Goal: Task Accomplishment & Management: Use online tool/utility

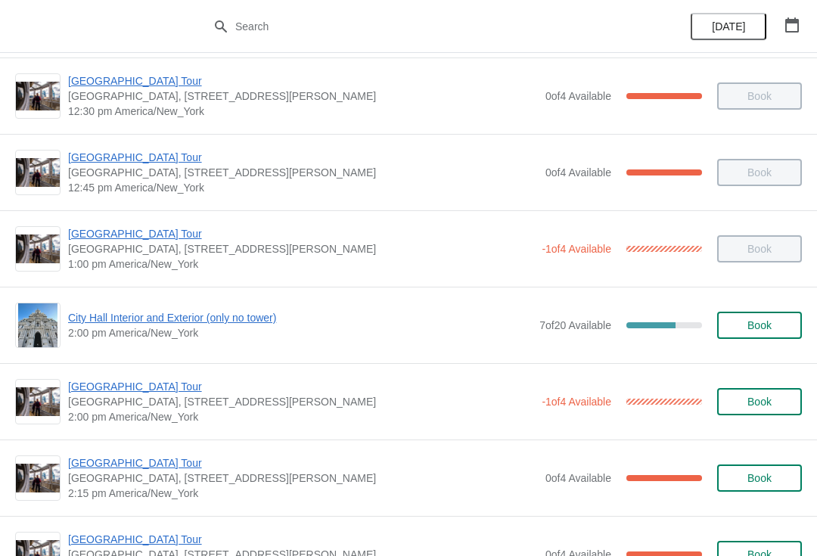
scroll to position [1030, 0]
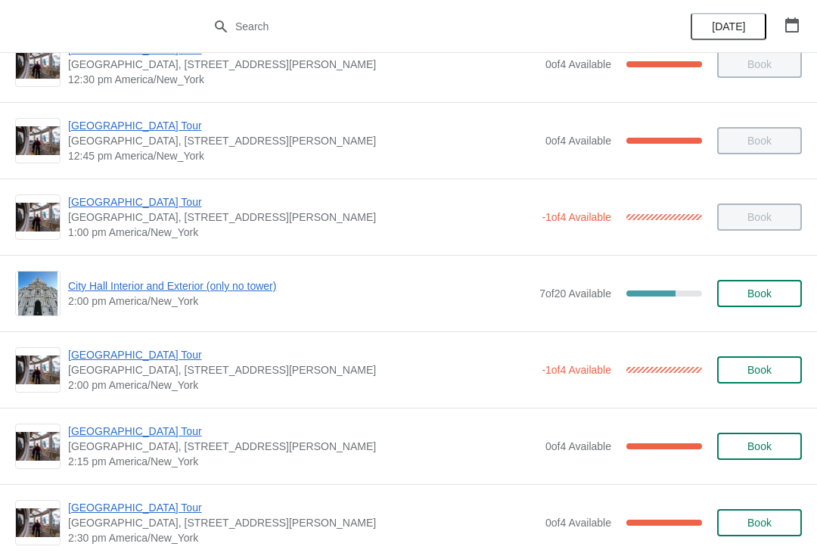
click at [138, 436] on span "[GEOGRAPHIC_DATA] Tour" at bounding box center [303, 431] width 470 height 15
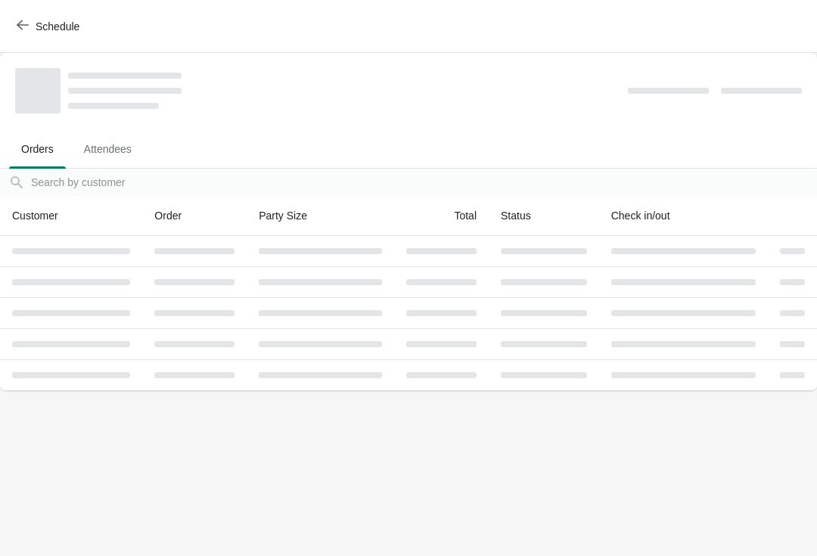
scroll to position [0, 0]
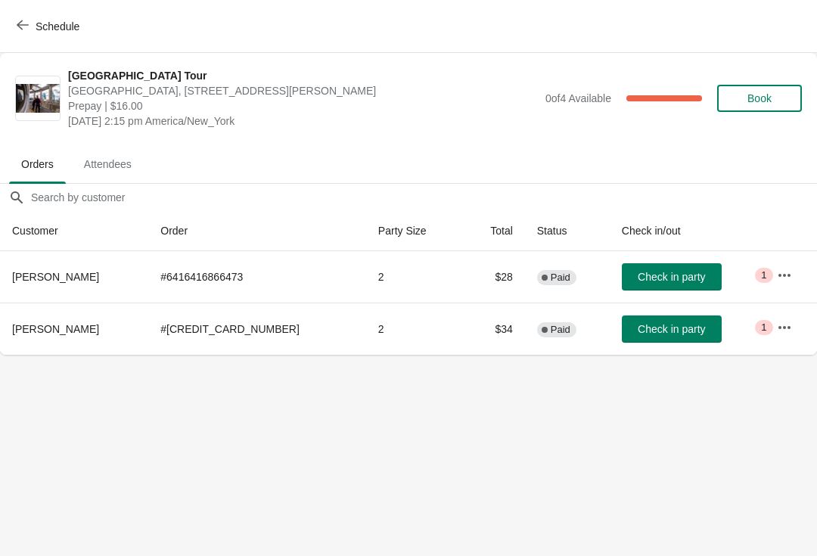
click at [662, 282] on span "Check in party" at bounding box center [671, 277] width 67 height 12
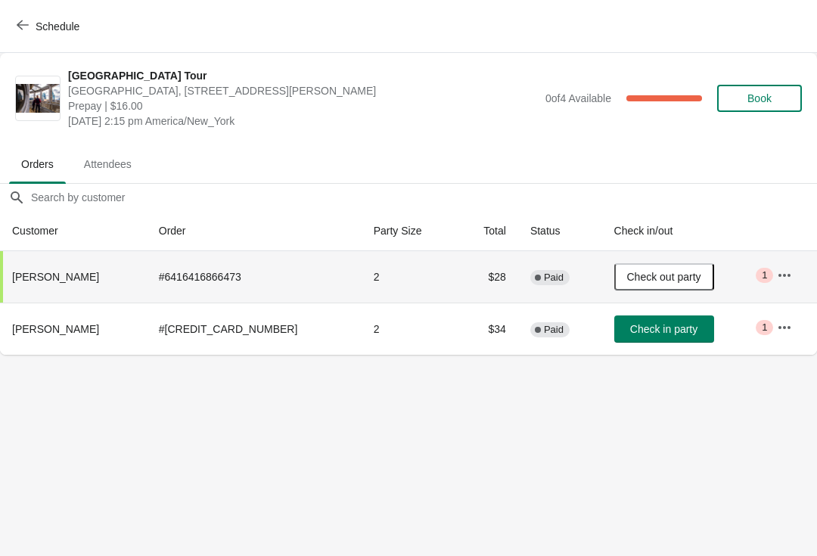
click at [25, 39] on button "Schedule" at bounding box center [50, 26] width 84 height 27
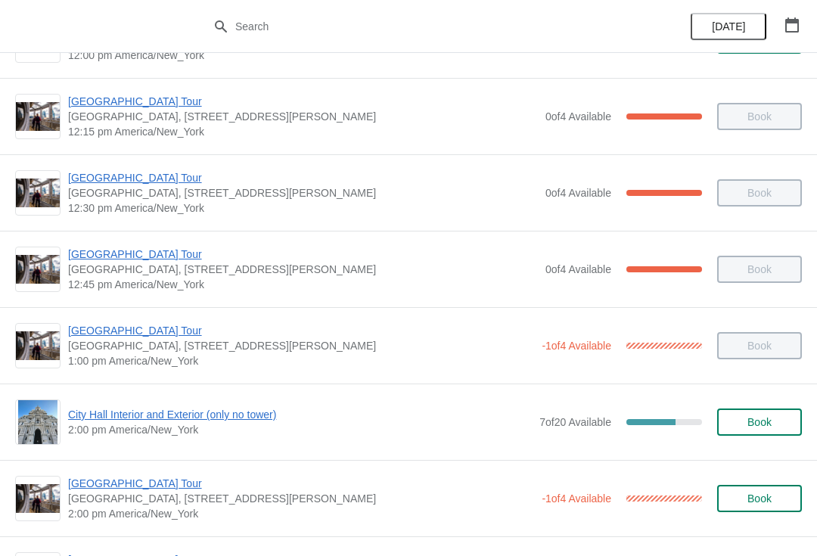
scroll to position [931, 0]
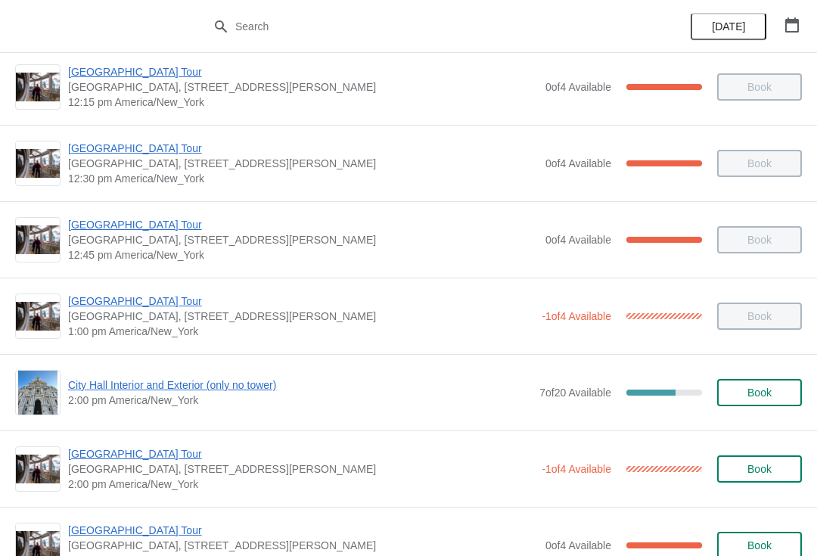
click at [127, 461] on span "[GEOGRAPHIC_DATA] Tour" at bounding box center [301, 453] width 466 height 15
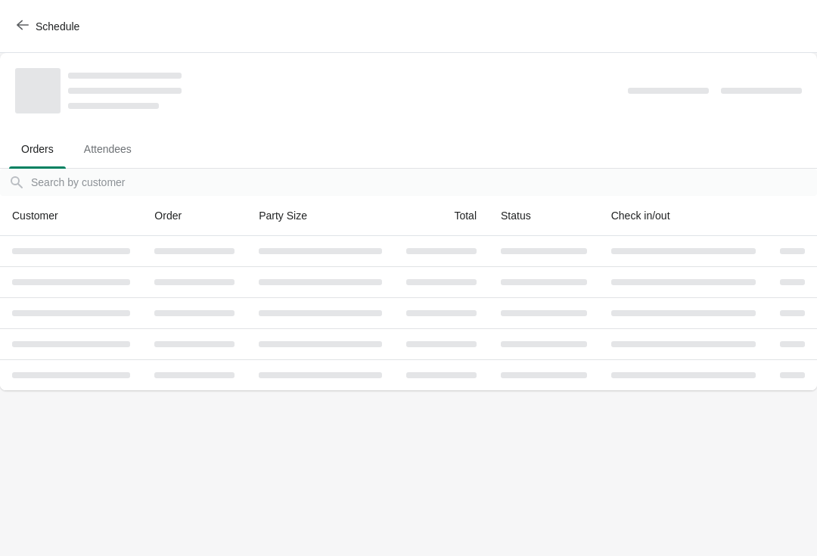
scroll to position [0, 0]
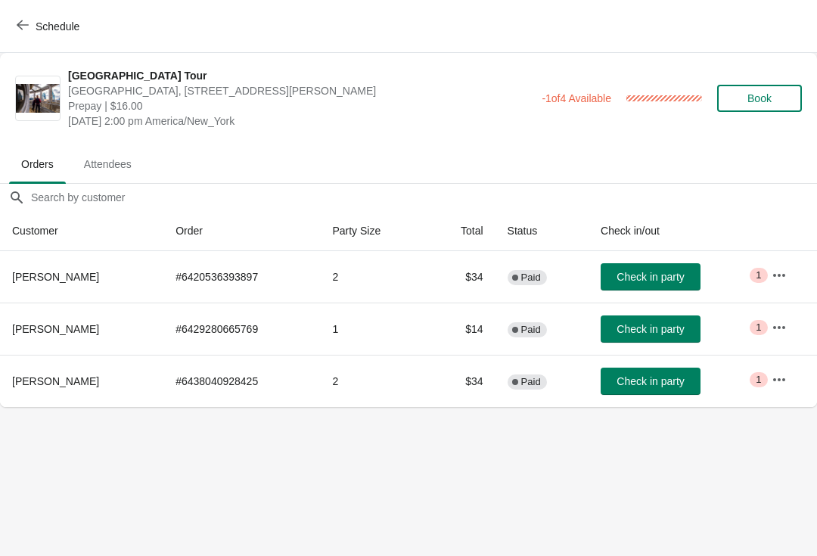
click at [681, 394] on button "Check in party" at bounding box center [651, 381] width 100 height 27
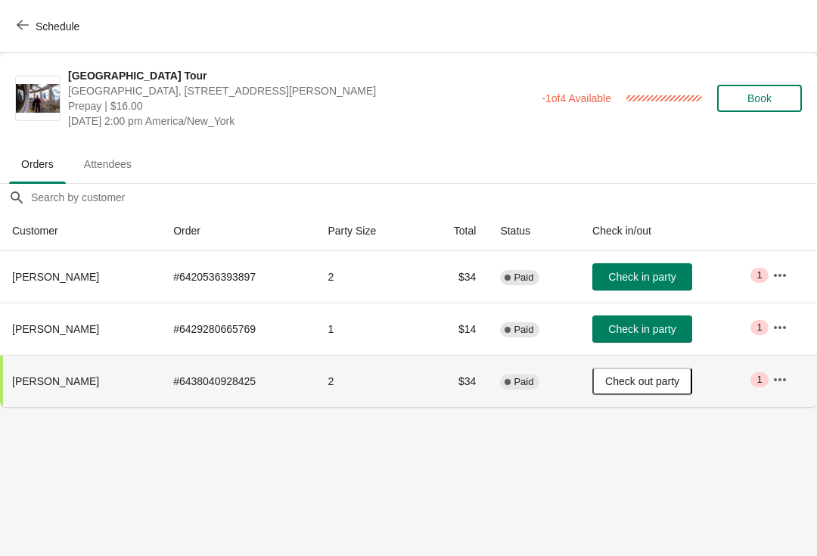
click at [17, 25] on icon "button" at bounding box center [23, 25] width 12 height 10
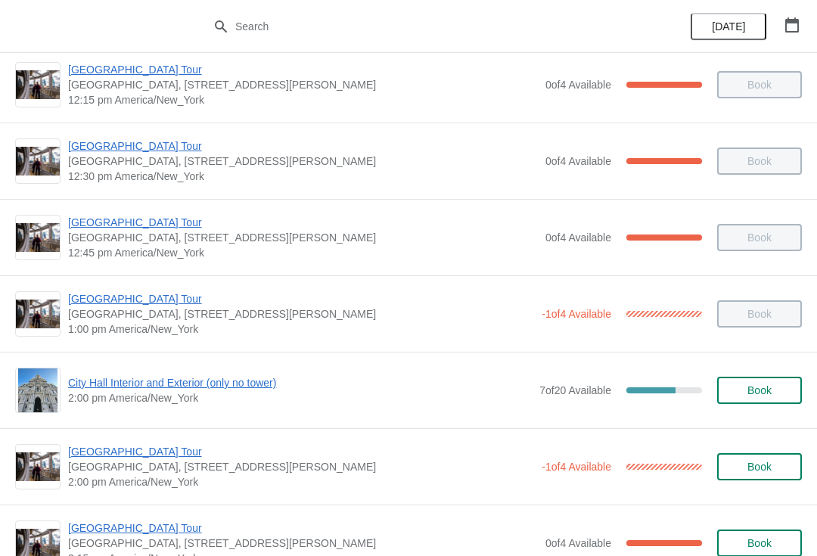
scroll to position [941, 0]
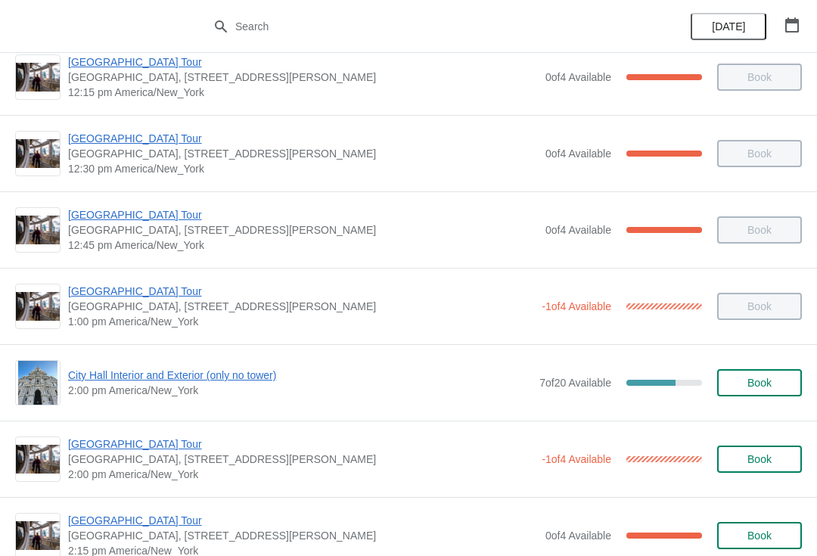
click at [247, 380] on span "City Hall Interior and Exterior (only no tower)" at bounding box center [300, 375] width 464 height 15
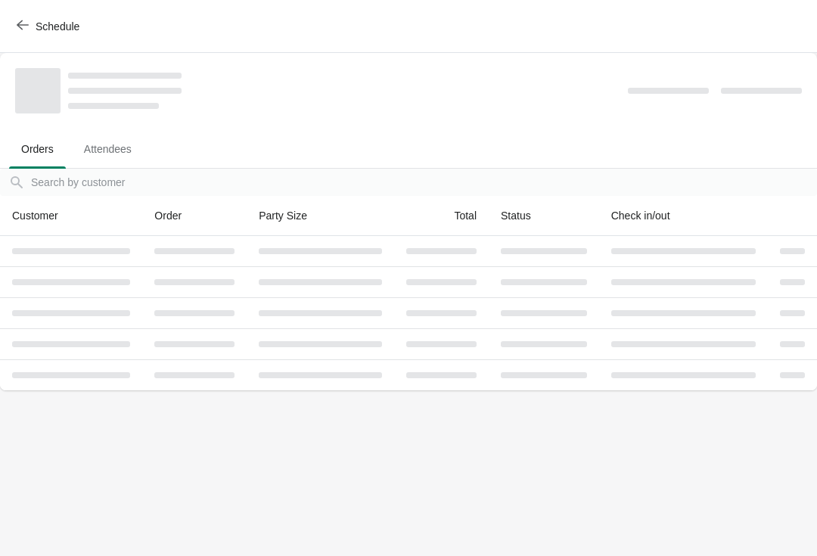
scroll to position [0, 0]
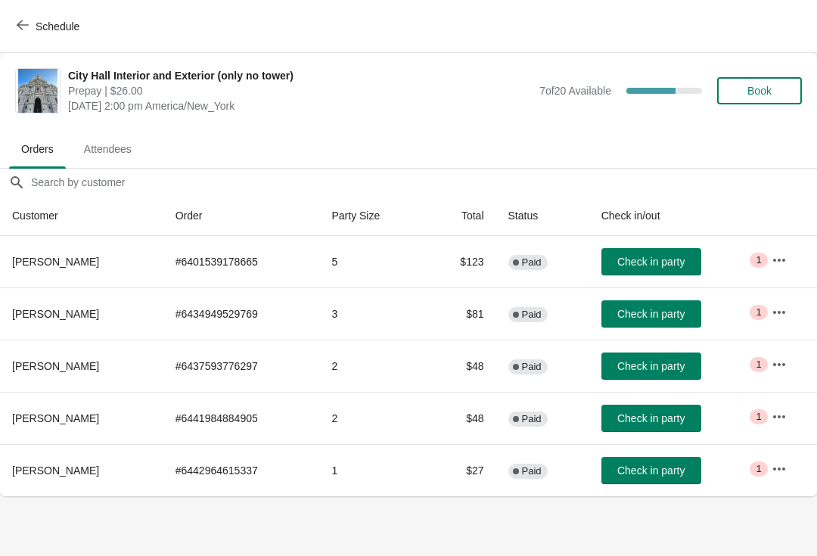
click at [660, 318] on span "Check in party" at bounding box center [650, 314] width 67 height 12
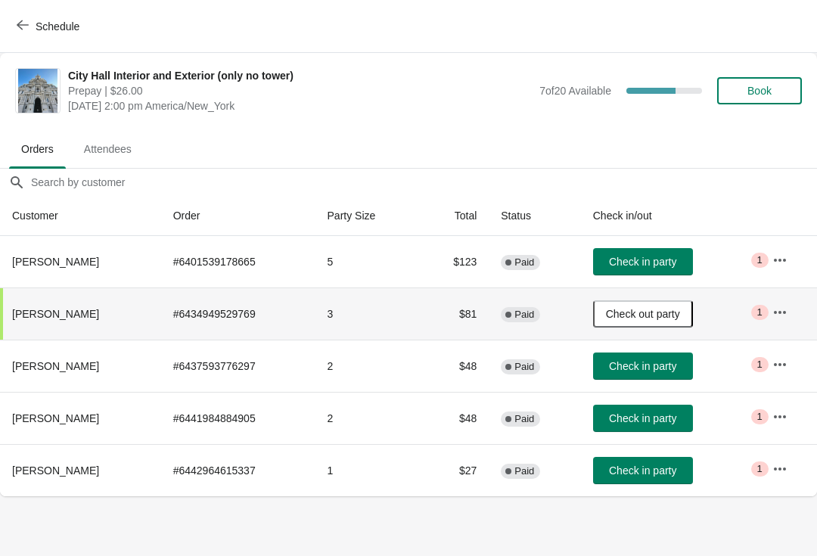
click at [30, 32] on span "Schedule" at bounding box center [50, 26] width 60 height 14
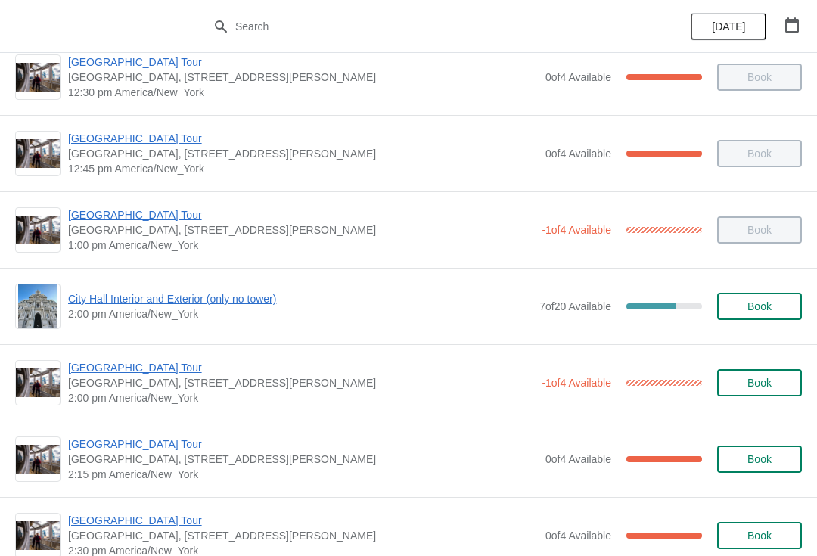
scroll to position [1049, 0]
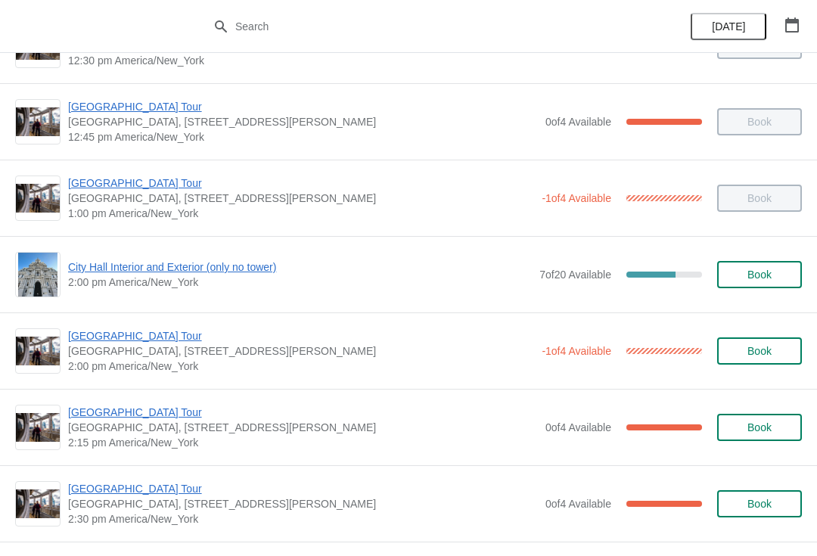
click at [136, 419] on span "[GEOGRAPHIC_DATA] Tour" at bounding box center [303, 412] width 470 height 15
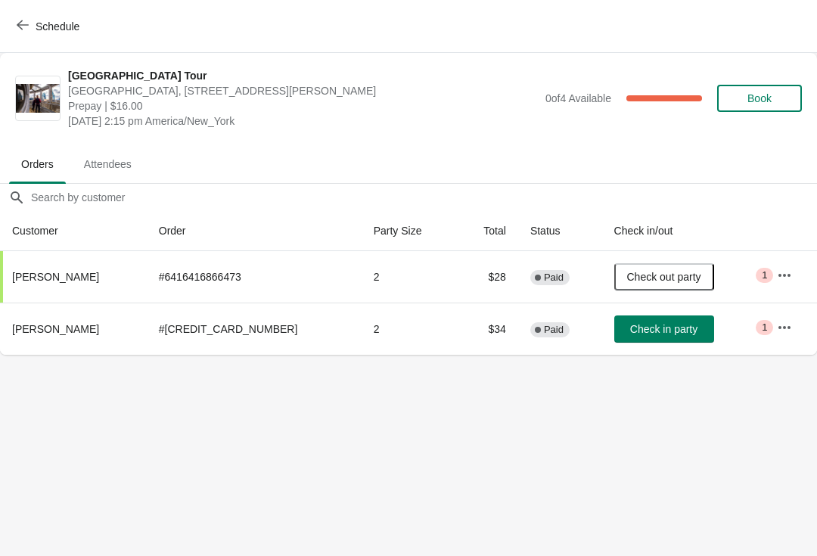
scroll to position [0, 0]
click at [644, 326] on span "Check in party" at bounding box center [663, 329] width 67 height 12
click at [8, 42] on div "Schedule" at bounding box center [408, 26] width 817 height 53
click at [28, 24] on icon "button" at bounding box center [23, 25] width 12 height 12
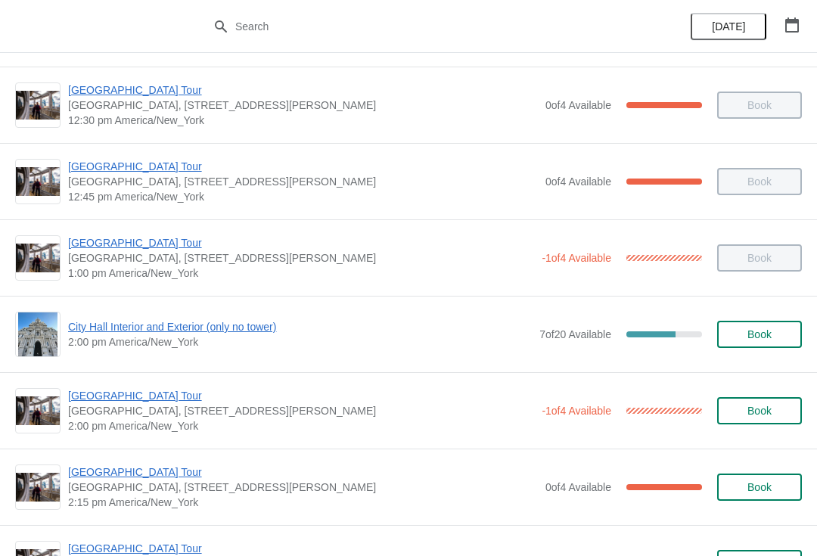
scroll to position [994, 0]
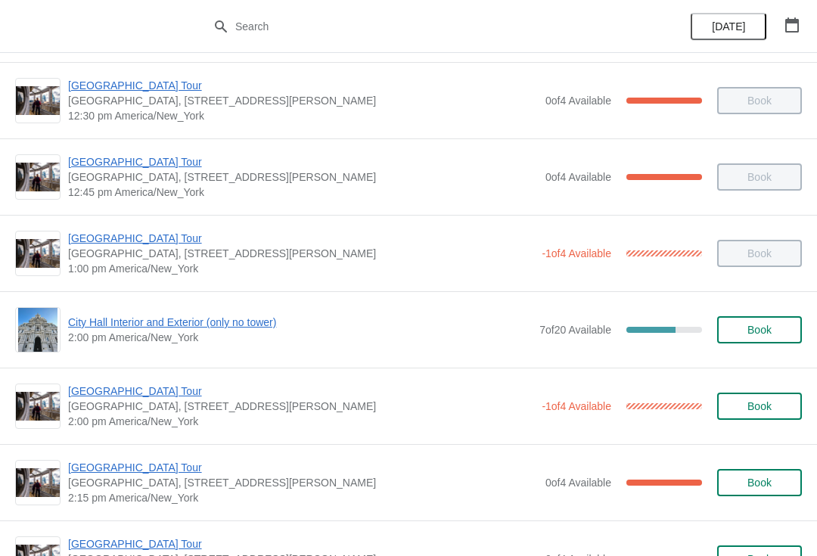
click at [138, 386] on span "[GEOGRAPHIC_DATA] Tour" at bounding box center [301, 390] width 466 height 15
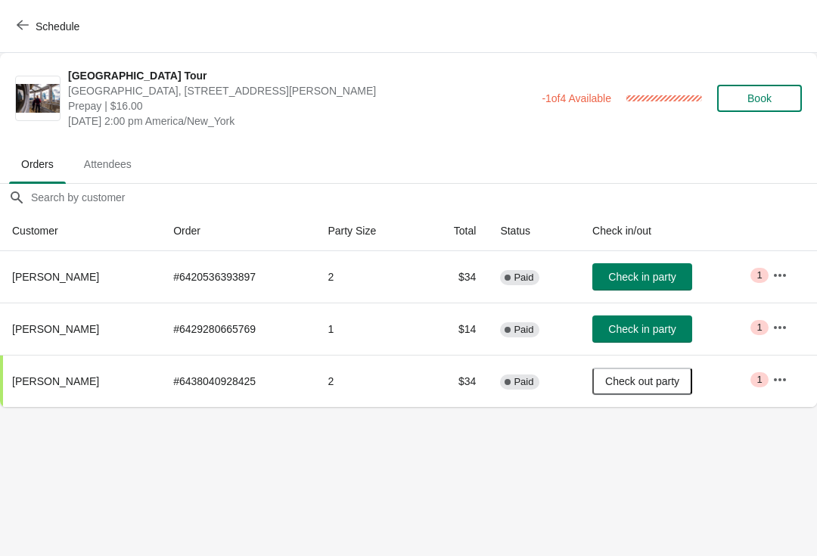
scroll to position [0, 0]
click at [672, 323] on span "Check in party" at bounding box center [641, 329] width 67 height 12
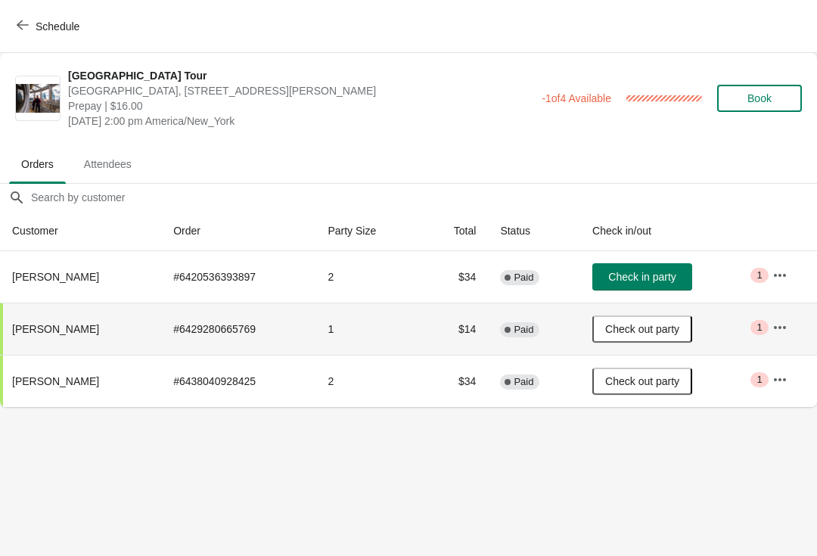
click at [26, 30] on icon "button" at bounding box center [23, 25] width 12 height 12
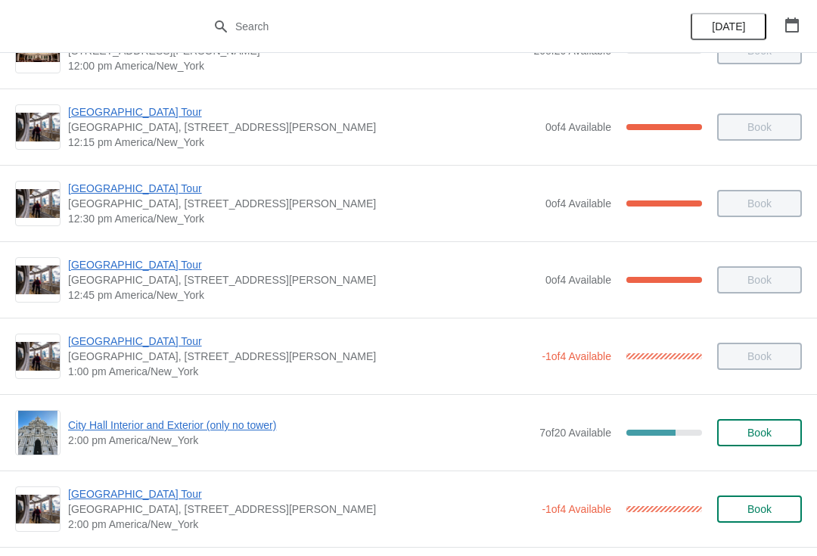
scroll to position [1001, 0]
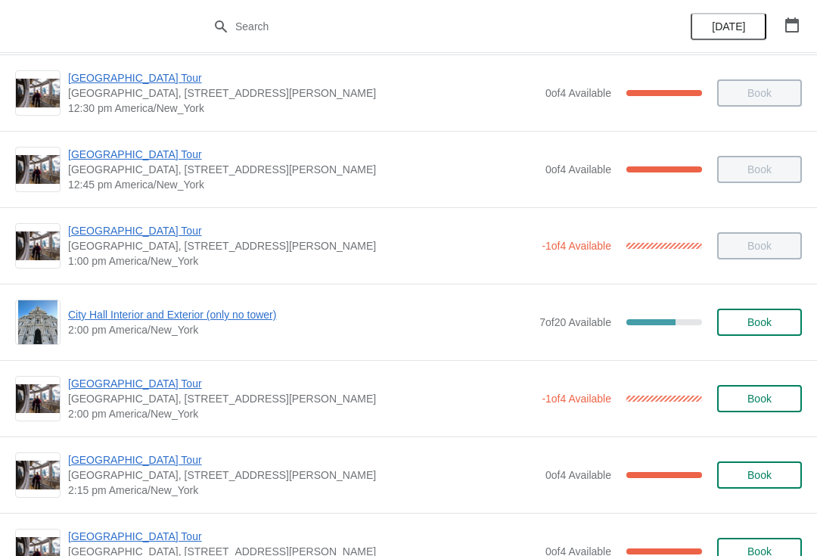
click at [88, 315] on span "City Hall Interior and Exterior (only no tower)" at bounding box center [300, 314] width 464 height 15
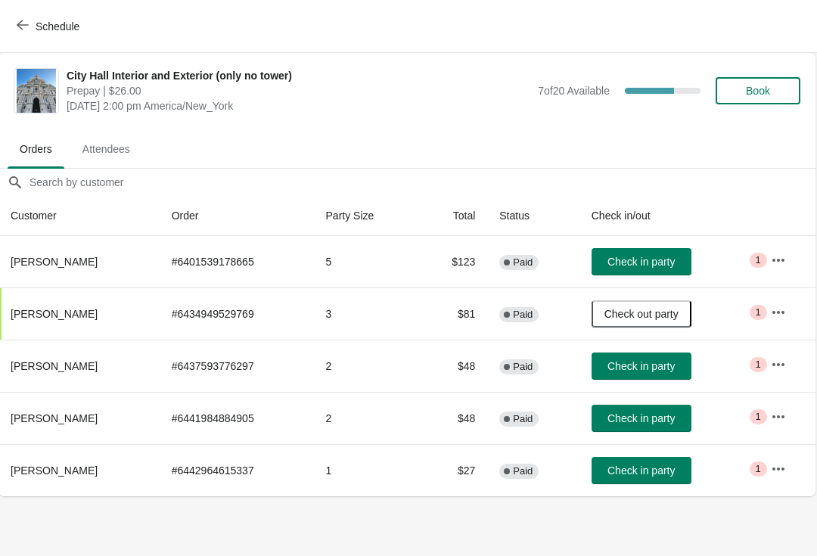
scroll to position [0, 1]
click at [20, 27] on icon "button" at bounding box center [23, 25] width 12 height 10
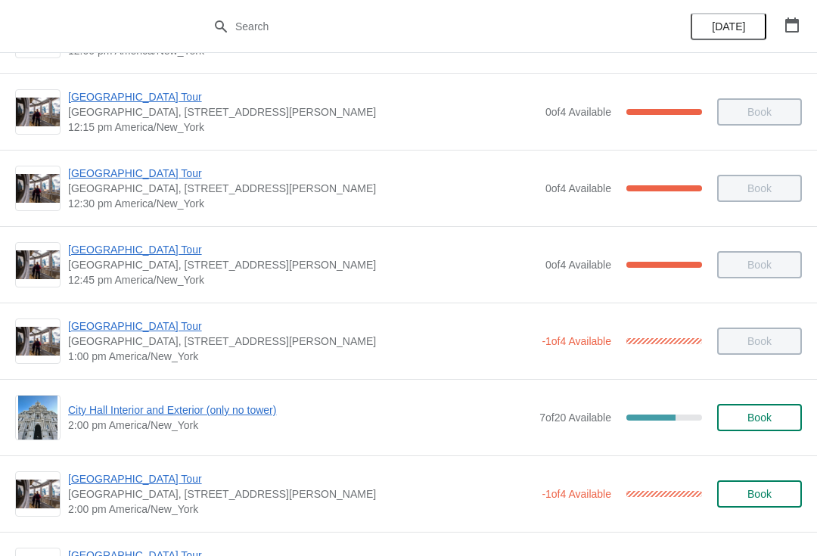
scroll to position [959, 0]
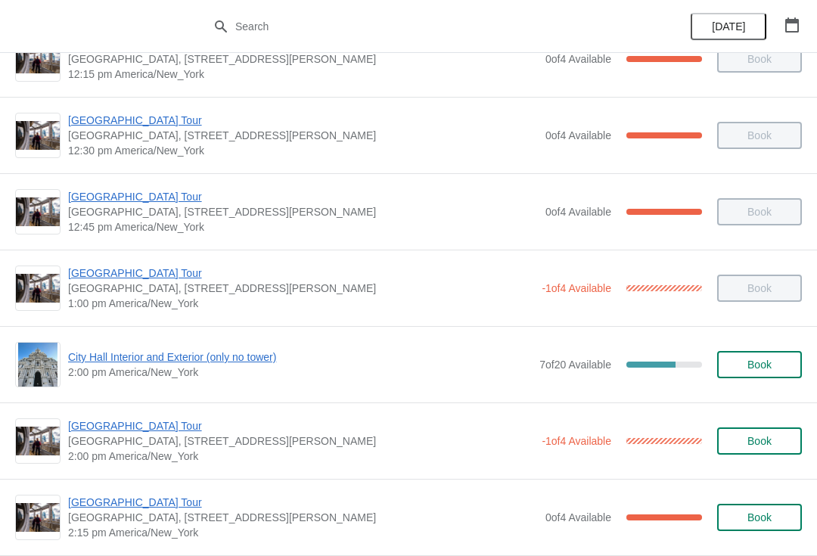
click at [286, 350] on span "City Hall Interior and Exterior (only no tower)" at bounding box center [300, 356] width 464 height 15
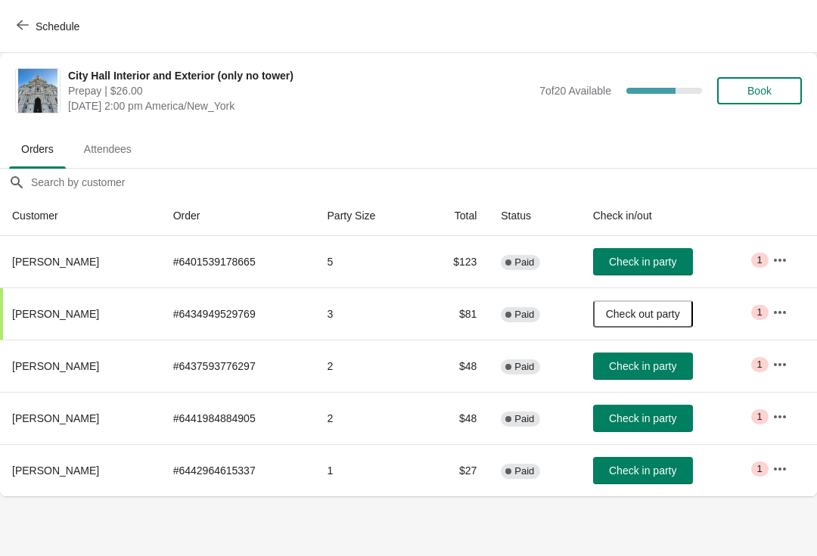
scroll to position [0, 0]
click at [41, 22] on span "Schedule" at bounding box center [58, 26] width 44 height 12
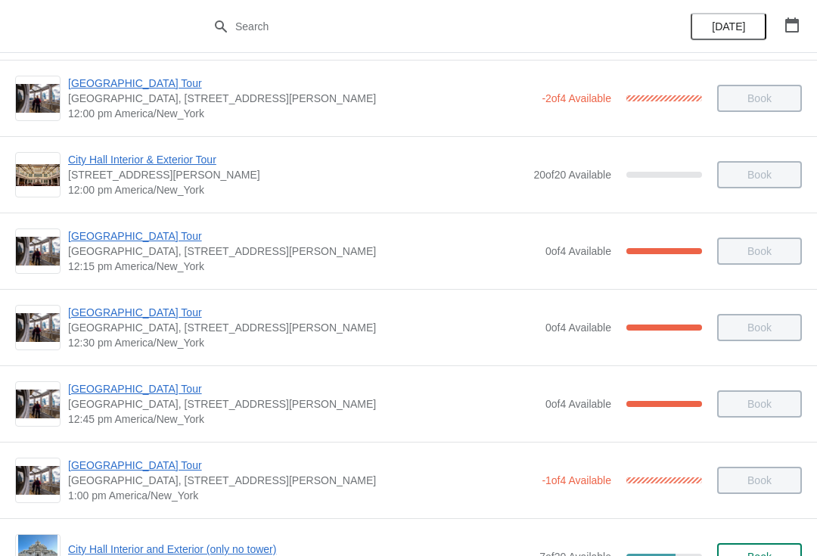
scroll to position [1098, 0]
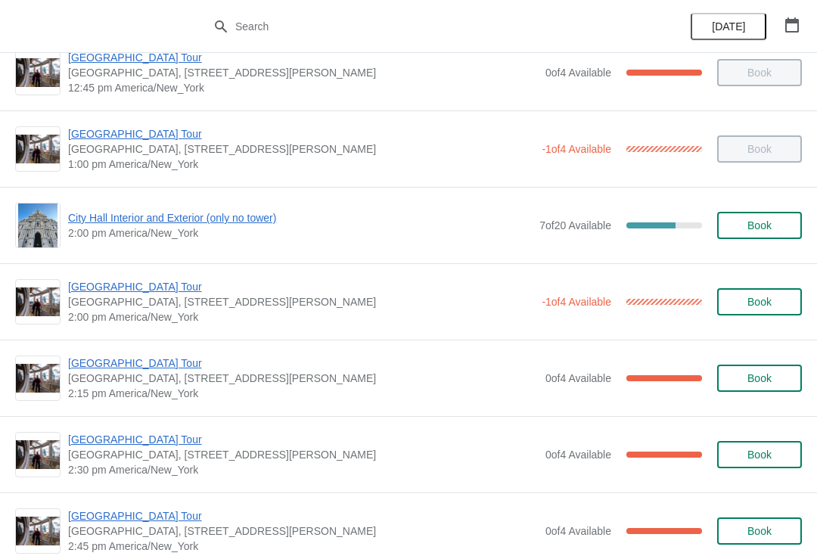
click at [115, 292] on span "[GEOGRAPHIC_DATA] Tour" at bounding box center [301, 286] width 466 height 15
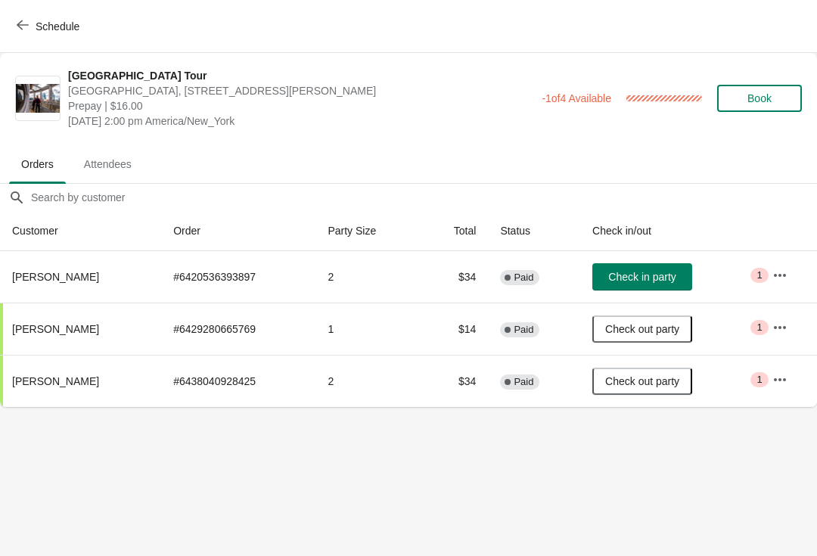
scroll to position [0, 0]
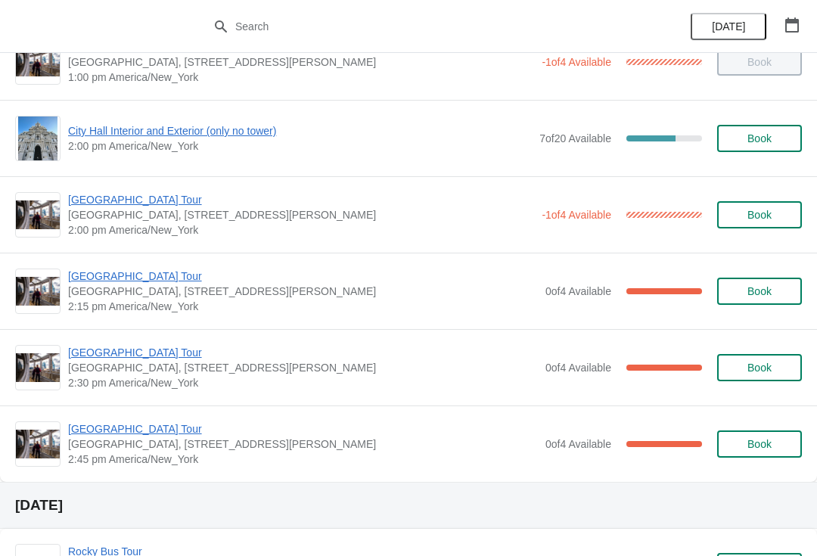
scroll to position [1222, 0]
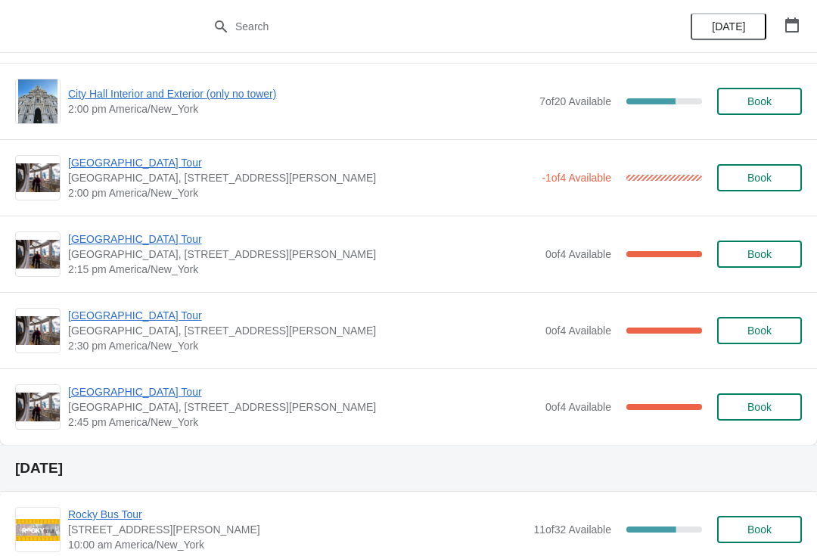
click at [142, 318] on span "[GEOGRAPHIC_DATA] Tour" at bounding box center [303, 315] width 470 height 15
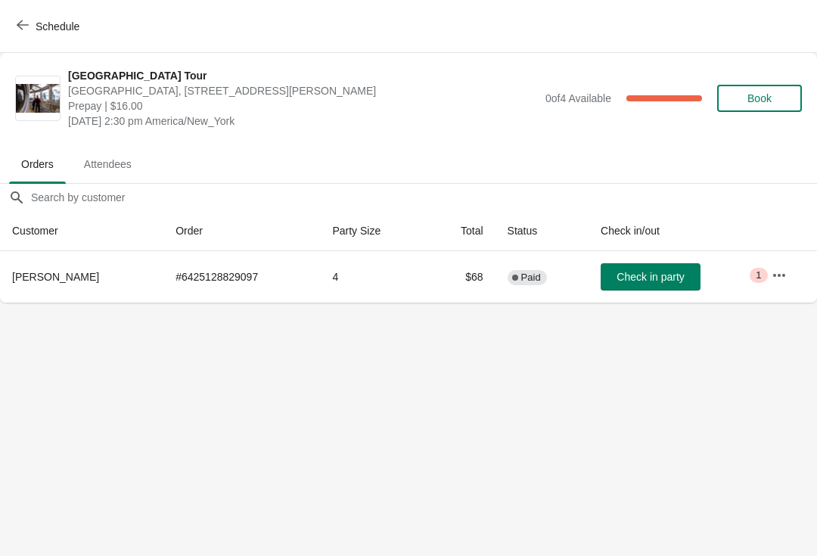
click at [660, 315] on body "[GEOGRAPHIC_DATA], [STREET_ADDRESS][PERSON_NAME] Prepay | $16.00 [DATE] 2:30 pm…" at bounding box center [408, 278] width 817 height 556
click at [625, 285] on button "Check in party" at bounding box center [651, 276] width 100 height 27
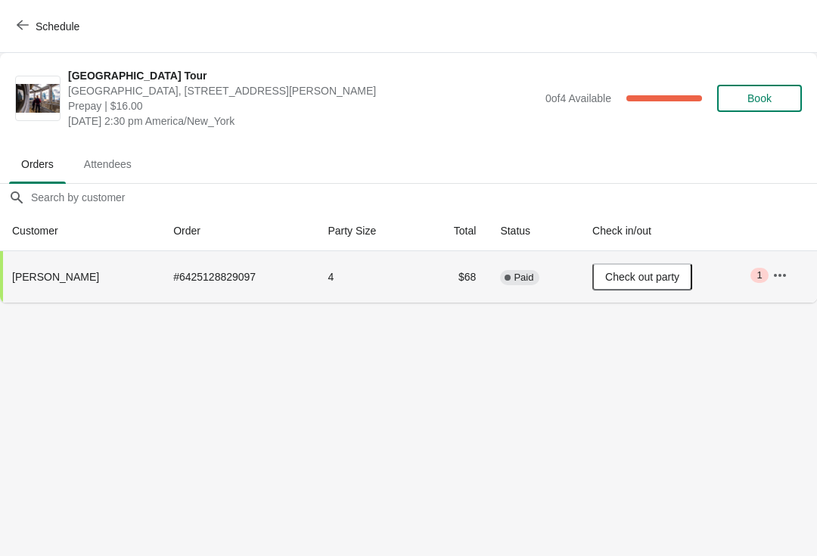
click at [39, 39] on button "Schedule" at bounding box center [50, 26] width 84 height 27
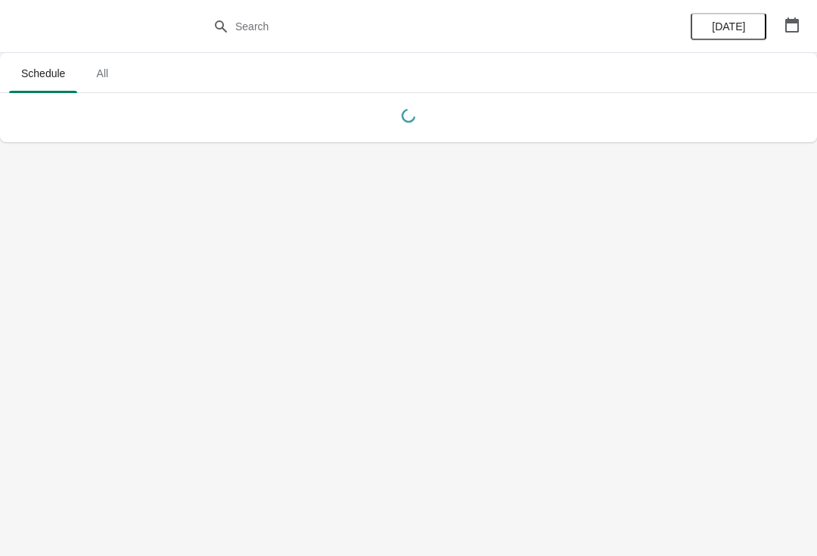
click at [11, 25] on div at bounding box center [408, 26] width 817 height 53
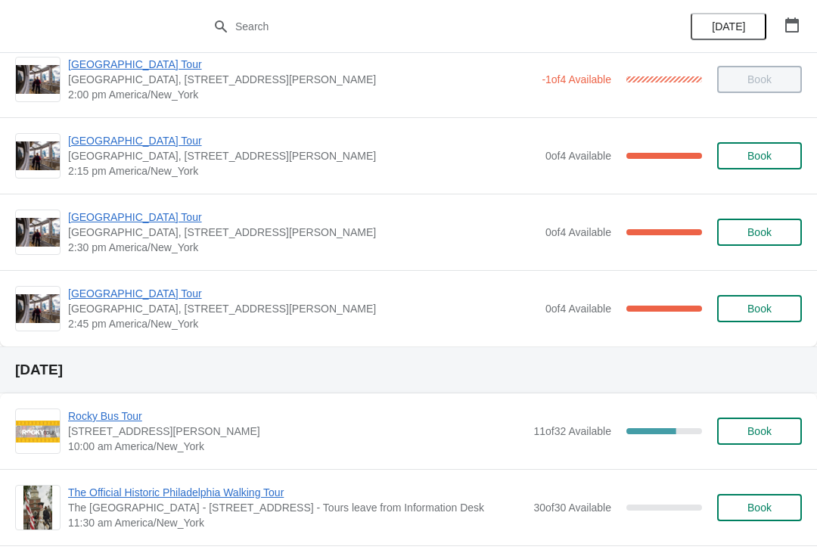
scroll to position [1349, 0]
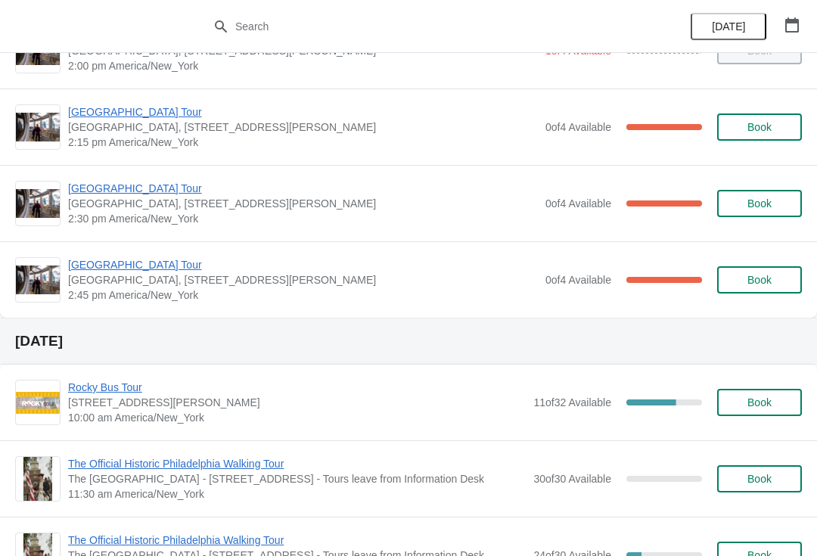
click at [134, 270] on span "[GEOGRAPHIC_DATA] Tour" at bounding box center [303, 264] width 470 height 15
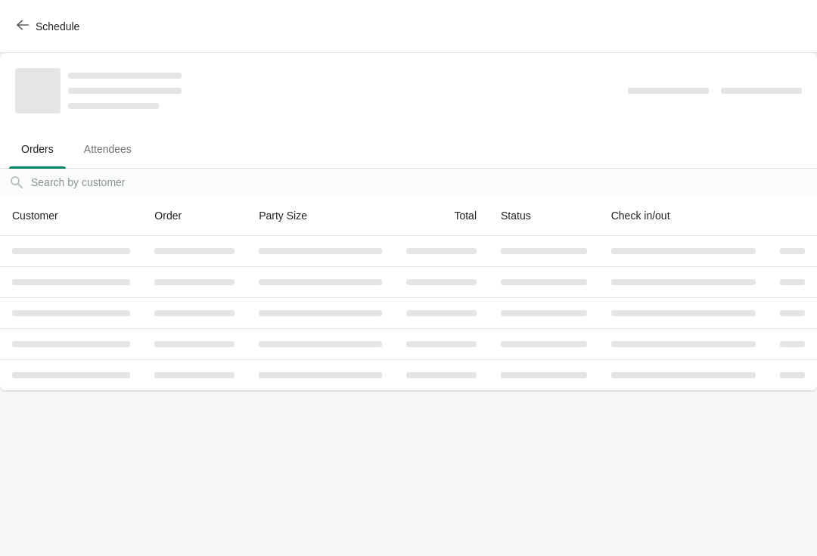
scroll to position [0, 0]
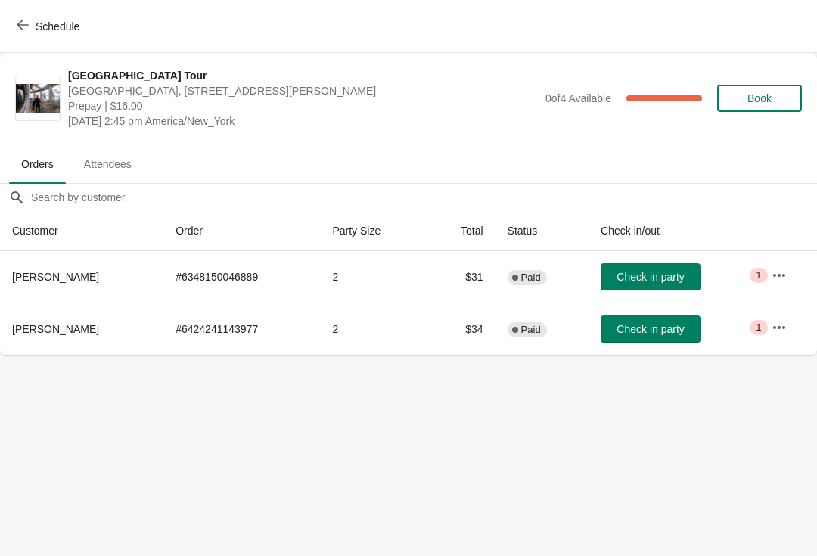
click at [642, 340] on button "Check in party" at bounding box center [651, 328] width 100 height 27
